Goal: Task Accomplishment & Management: Manage account settings

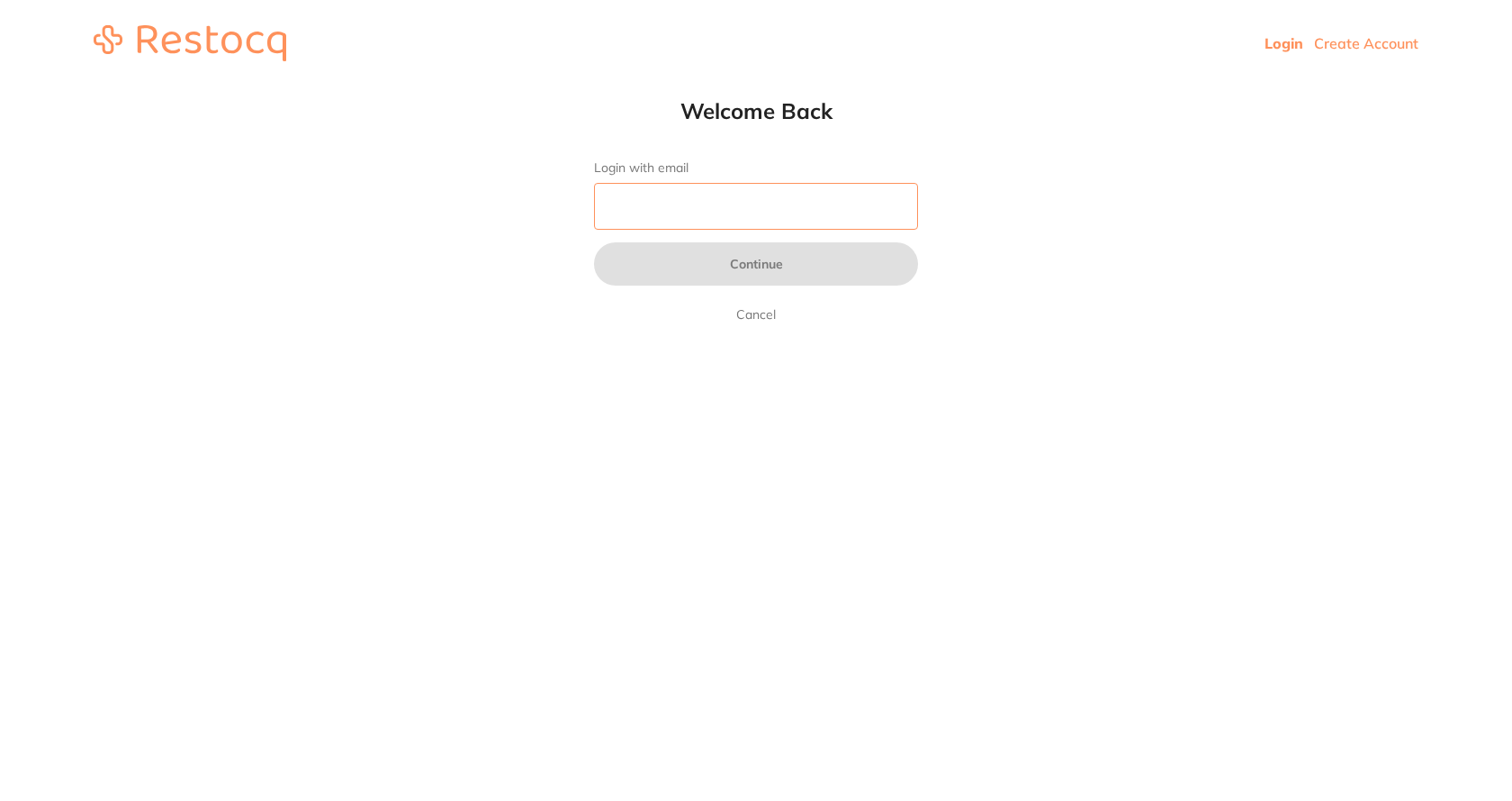
click at [756, 223] on input "Login with email" at bounding box center [756, 207] width 324 height 47
type input "[EMAIL_ADDRESS][DOMAIN_NAME]"
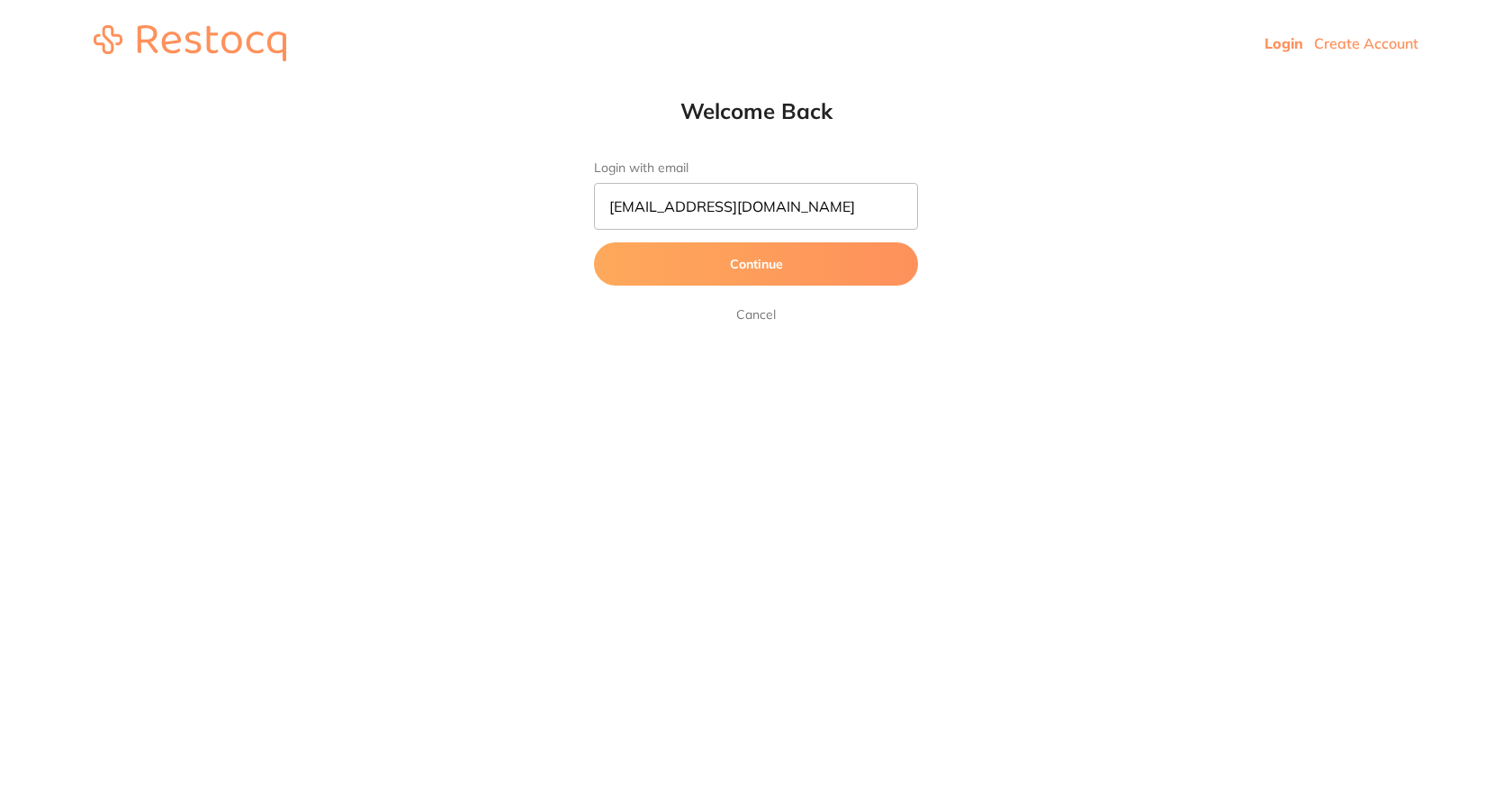
click at [776, 271] on button "Continue" at bounding box center [756, 264] width 324 height 43
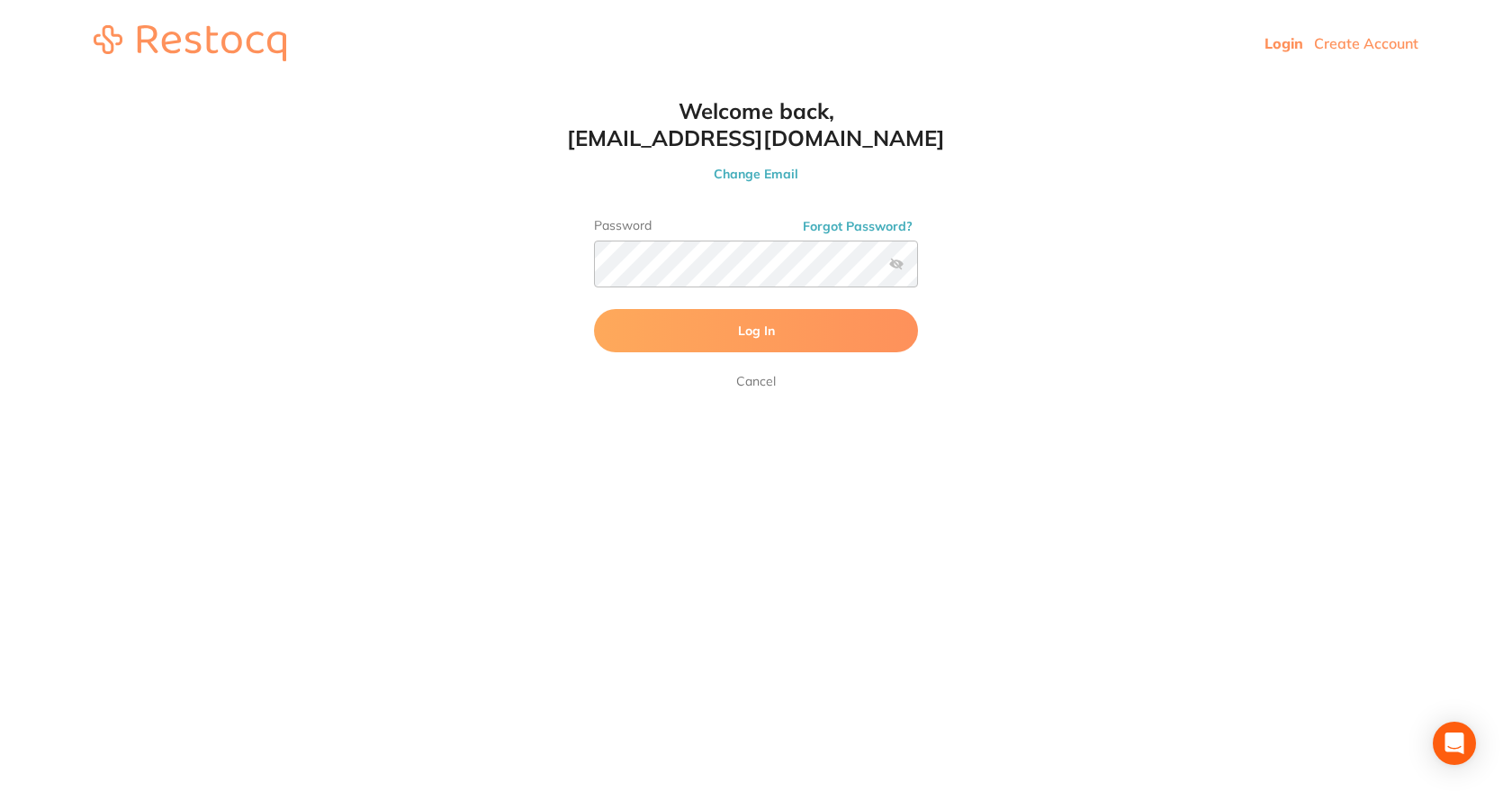
click at [749, 328] on span "Log In" at bounding box center [756, 330] width 37 height 16
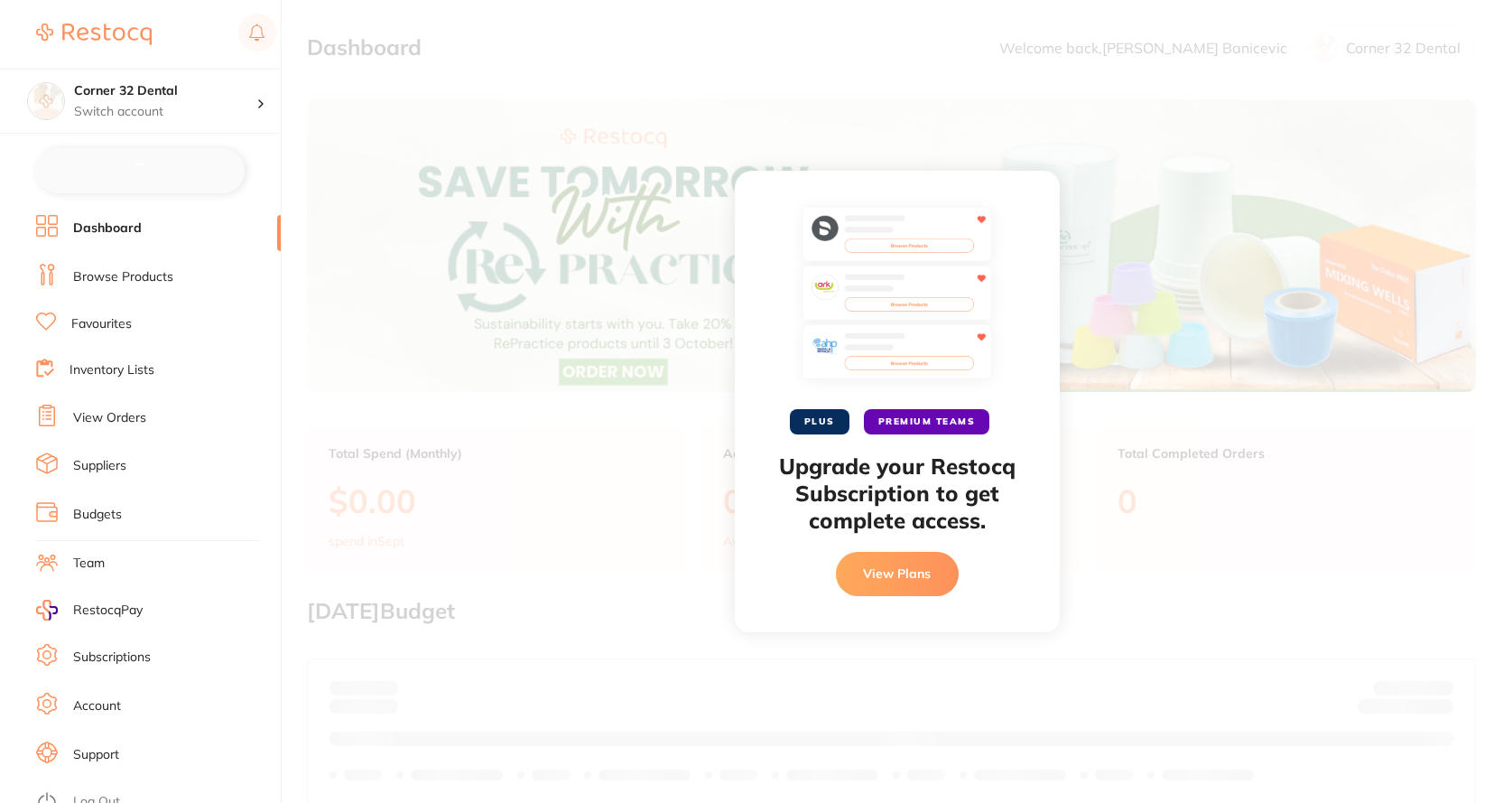
checkbox input "false"
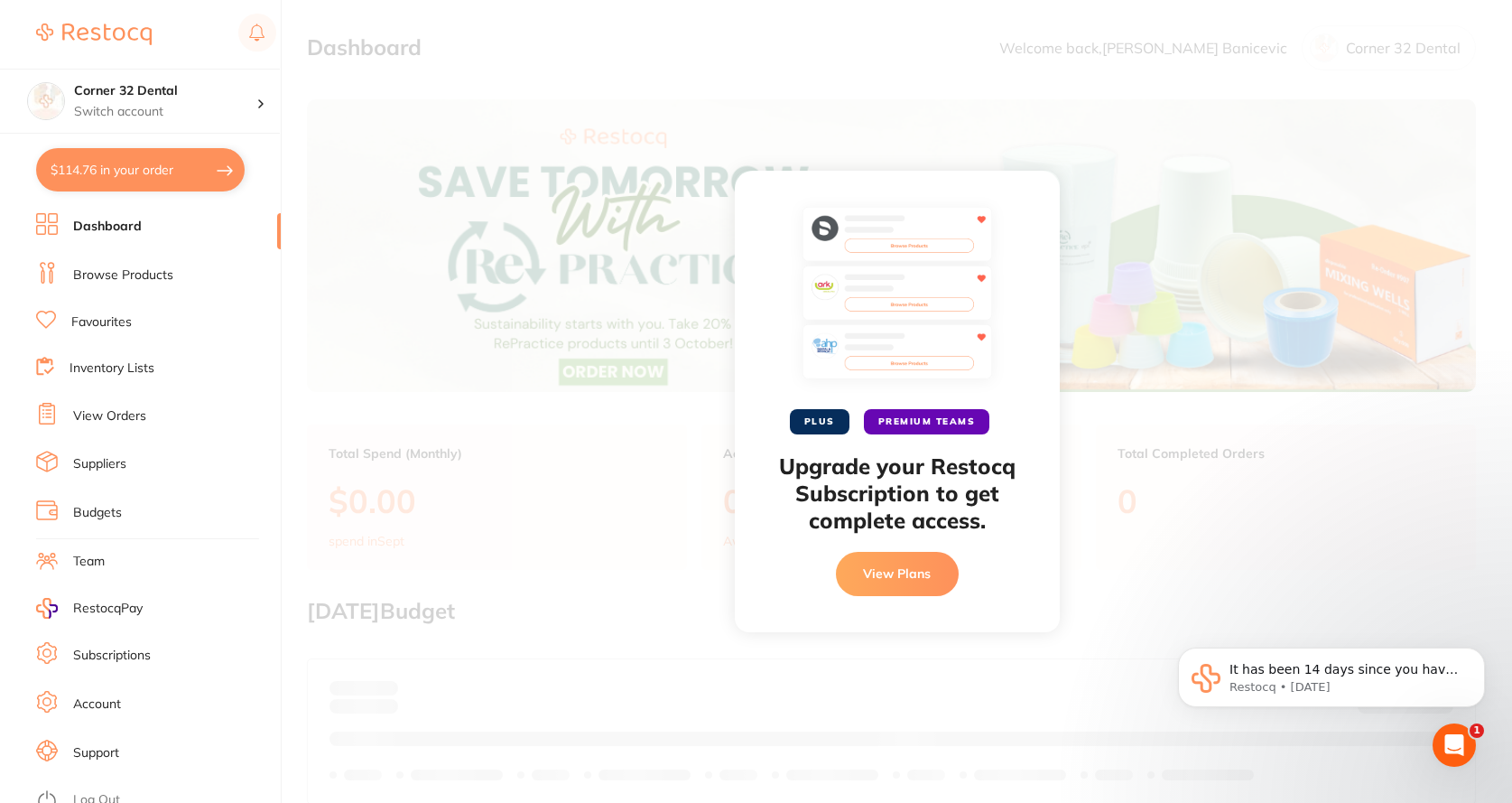
click at [624, 549] on div "PLUS PREMIUM TEAMS Upgrade your Restocq Subscription to get complete access. Vi…" at bounding box center [896, 402] width 1231 height 803
click at [997, 107] on div "PLUS PREMIUM TEAMS Upgrade your Restocq Subscription to get complete access. Vi…" at bounding box center [896, 402] width 1231 height 803
click at [178, 279] on li "Browse Products" at bounding box center [158, 276] width 245 height 27
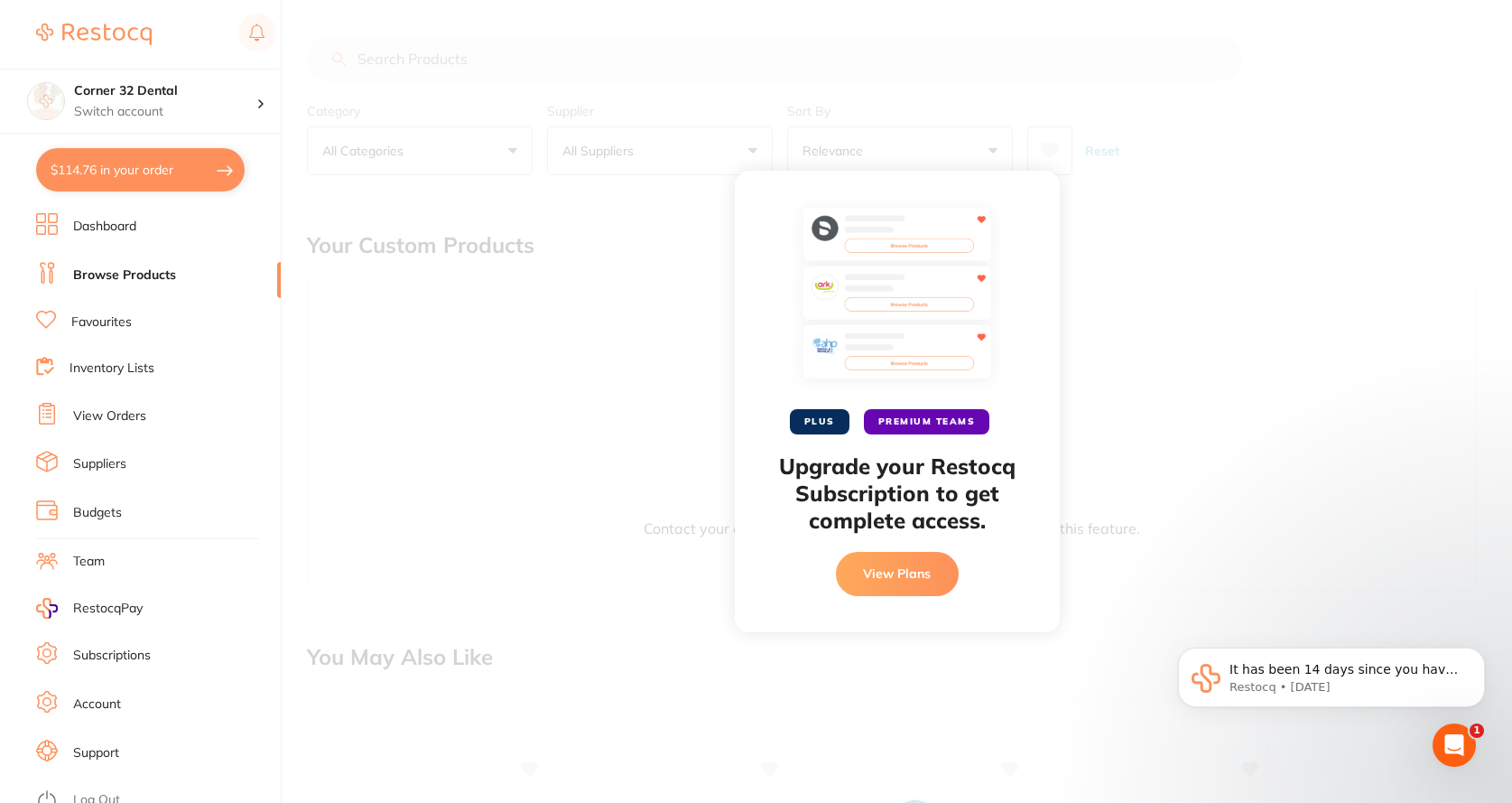
click at [636, 555] on div "PLUS PREMIUM TEAMS Upgrade your Restocq Subscription to get complete access. Vi…" at bounding box center [896, 402] width 1231 height 803
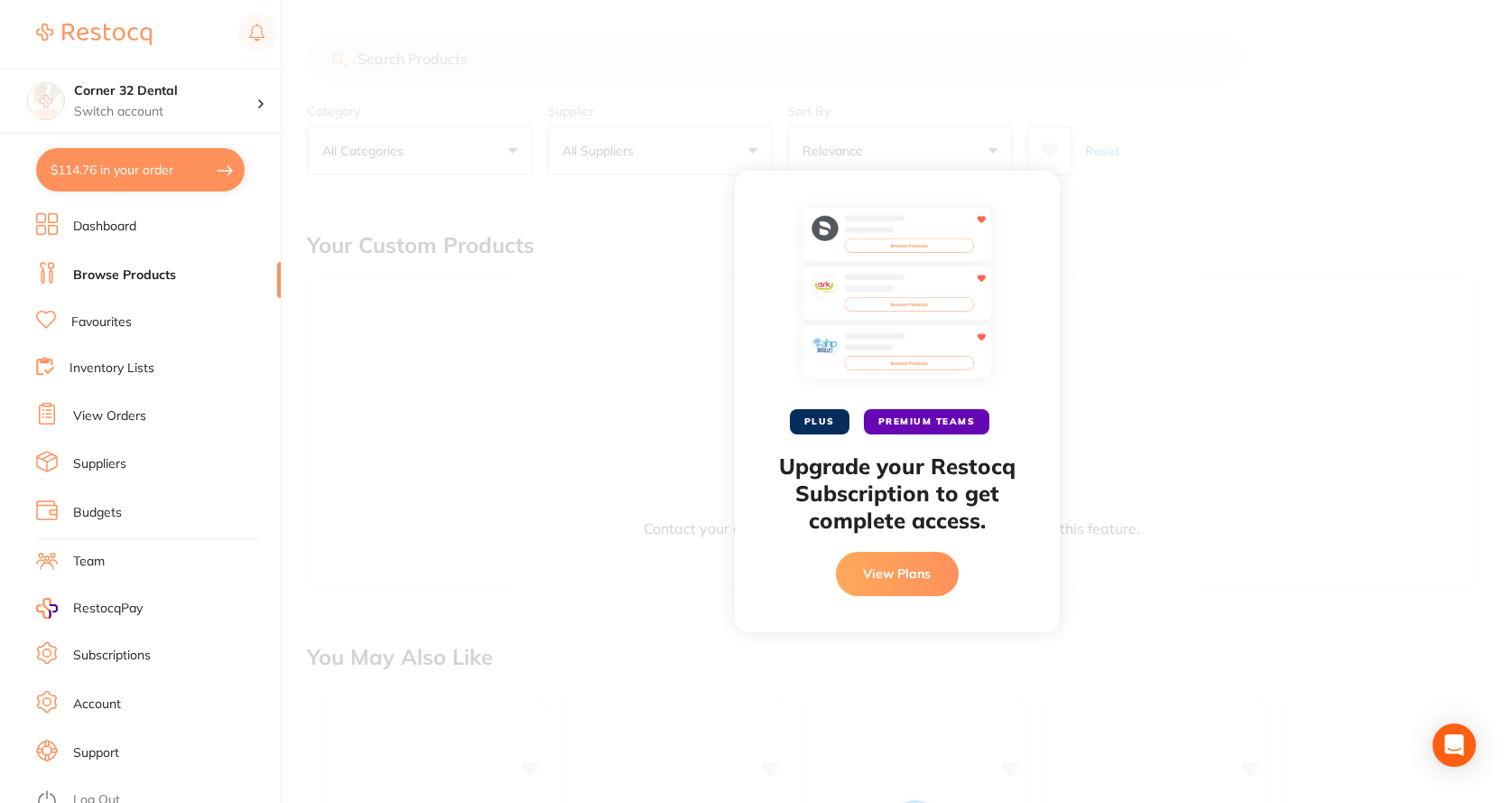
click at [887, 572] on button "View Plans" at bounding box center [898, 573] width 123 height 43
